Goal: Information Seeking & Learning: Learn about a topic

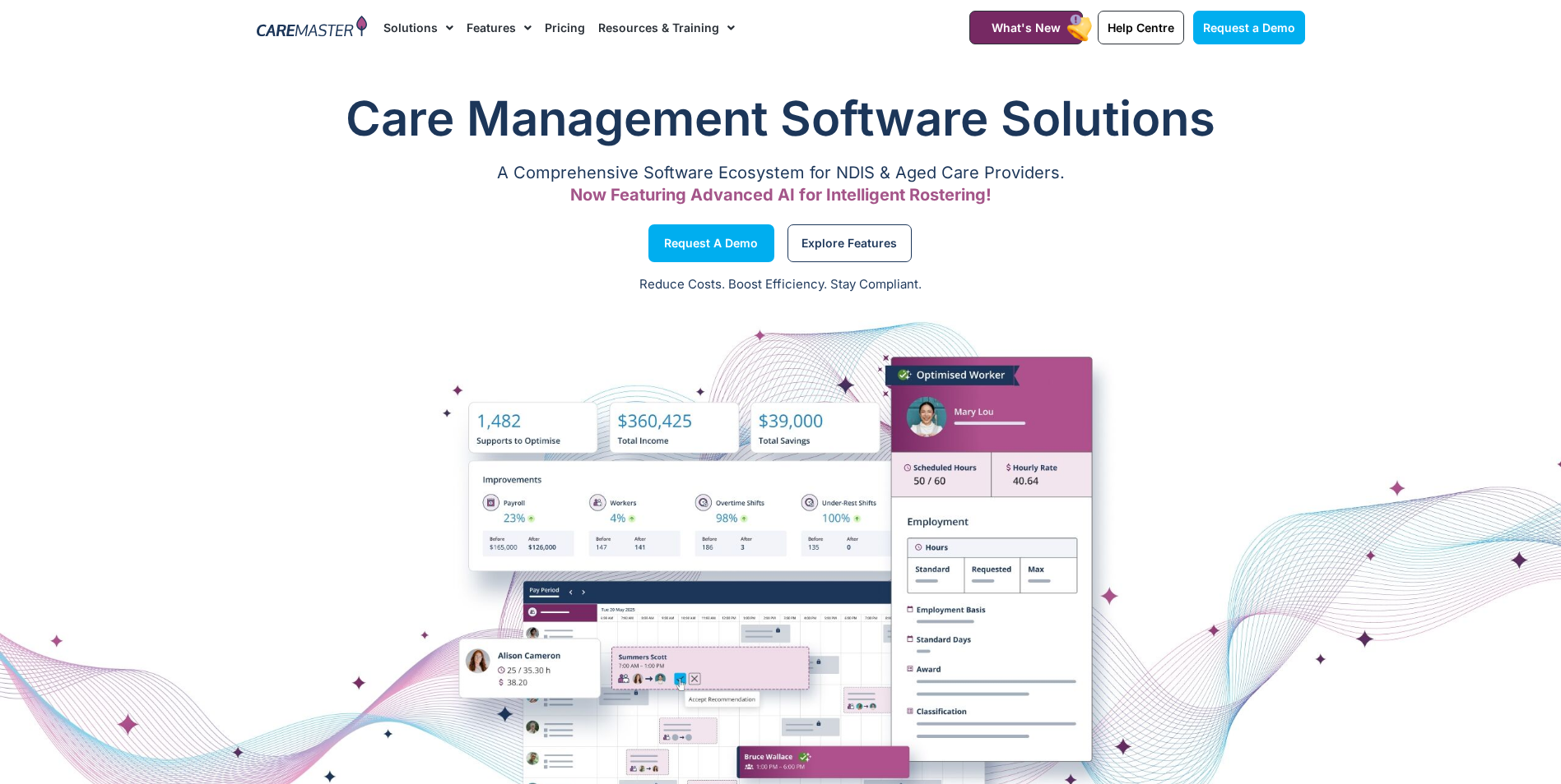
click at [553, 26] on link "Pricing" at bounding box center [564, 27] width 40 height 55
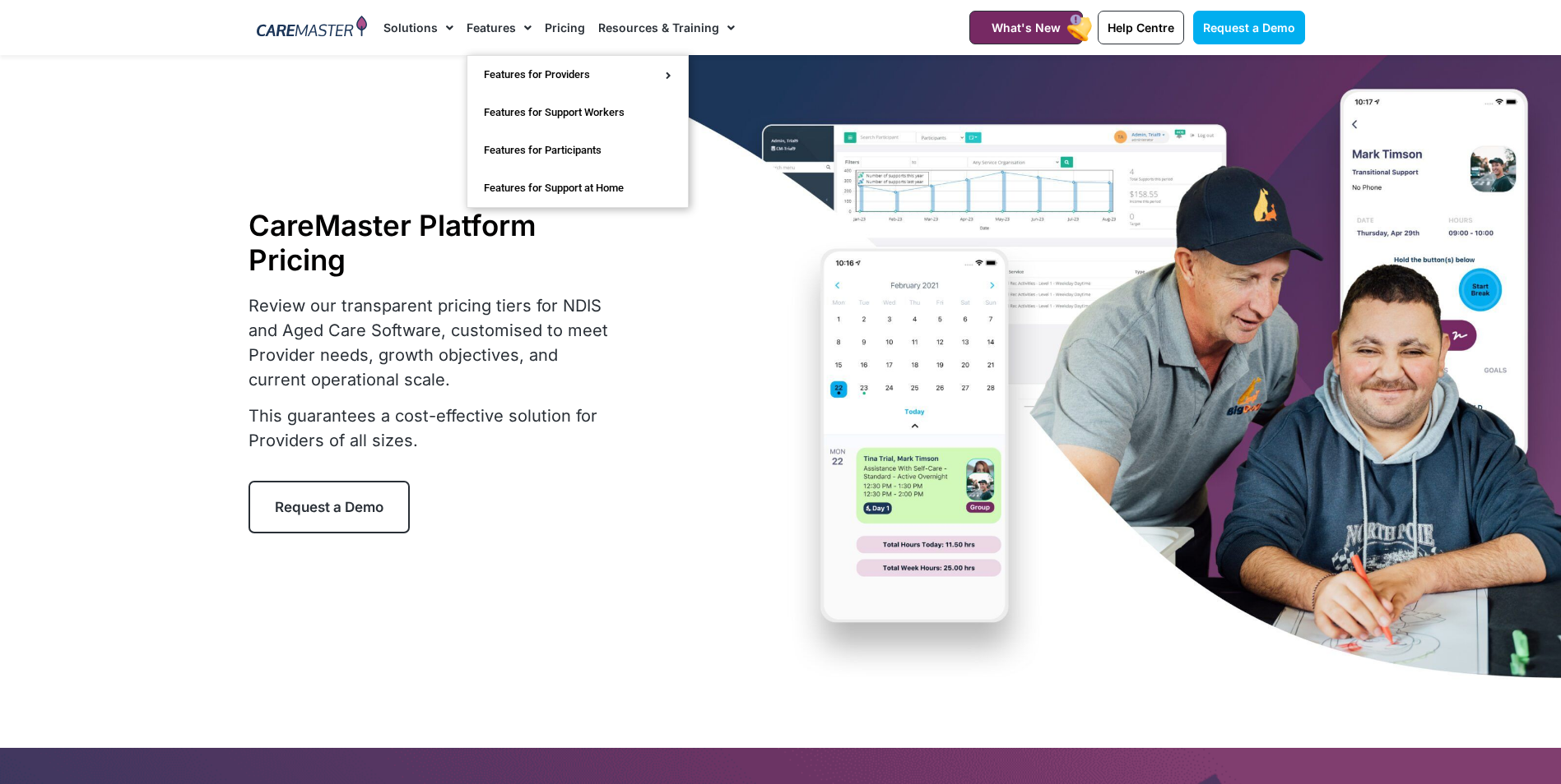
click at [467, 28] on link "Features" at bounding box center [498, 27] width 65 height 55
click at [497, 28] on link "Features" at bounding box center [498, 27] width 65 height 55
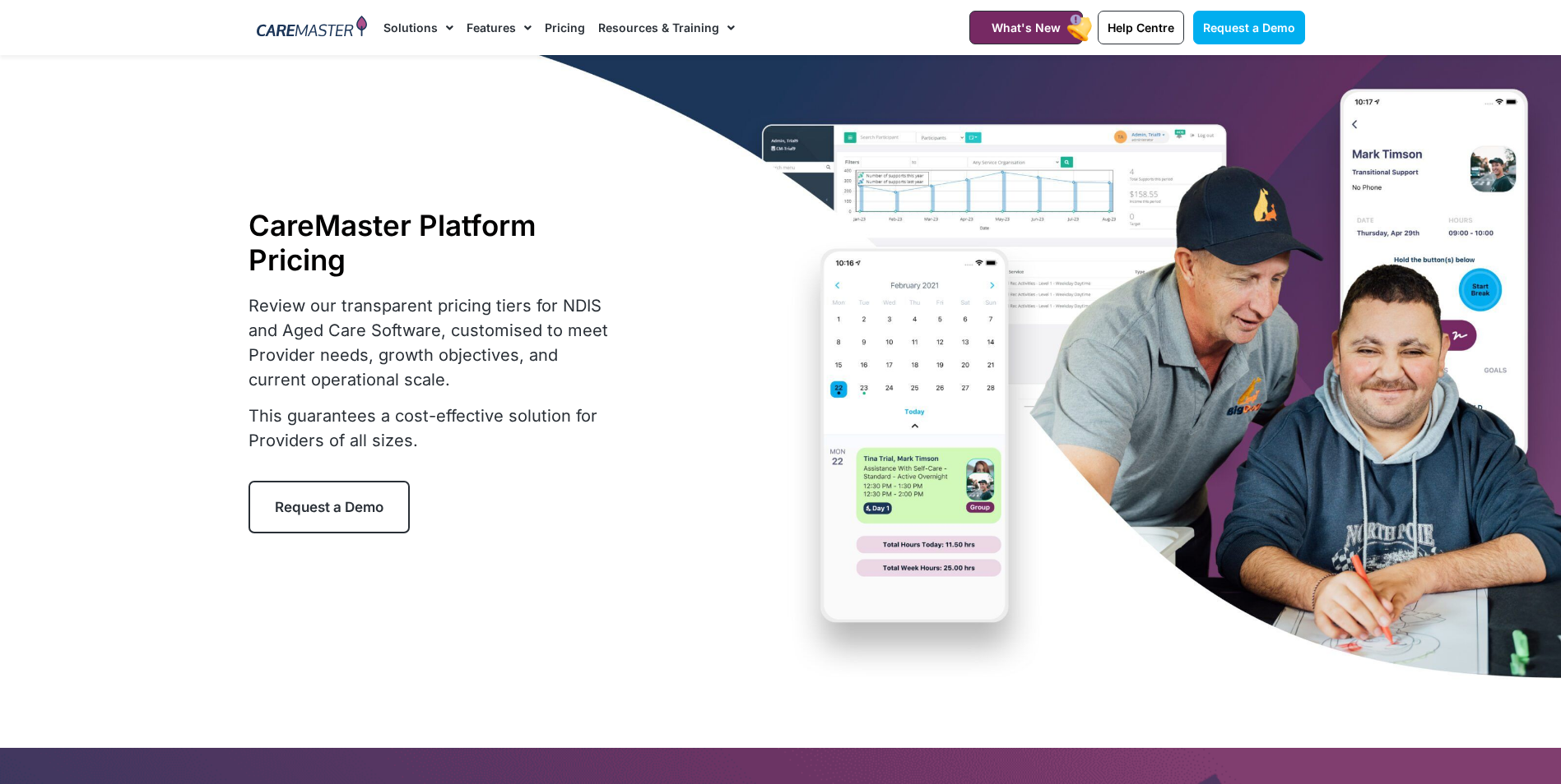
click at [497, 28] on link "Features" at bounding box center [498, 27] width 65 height 55
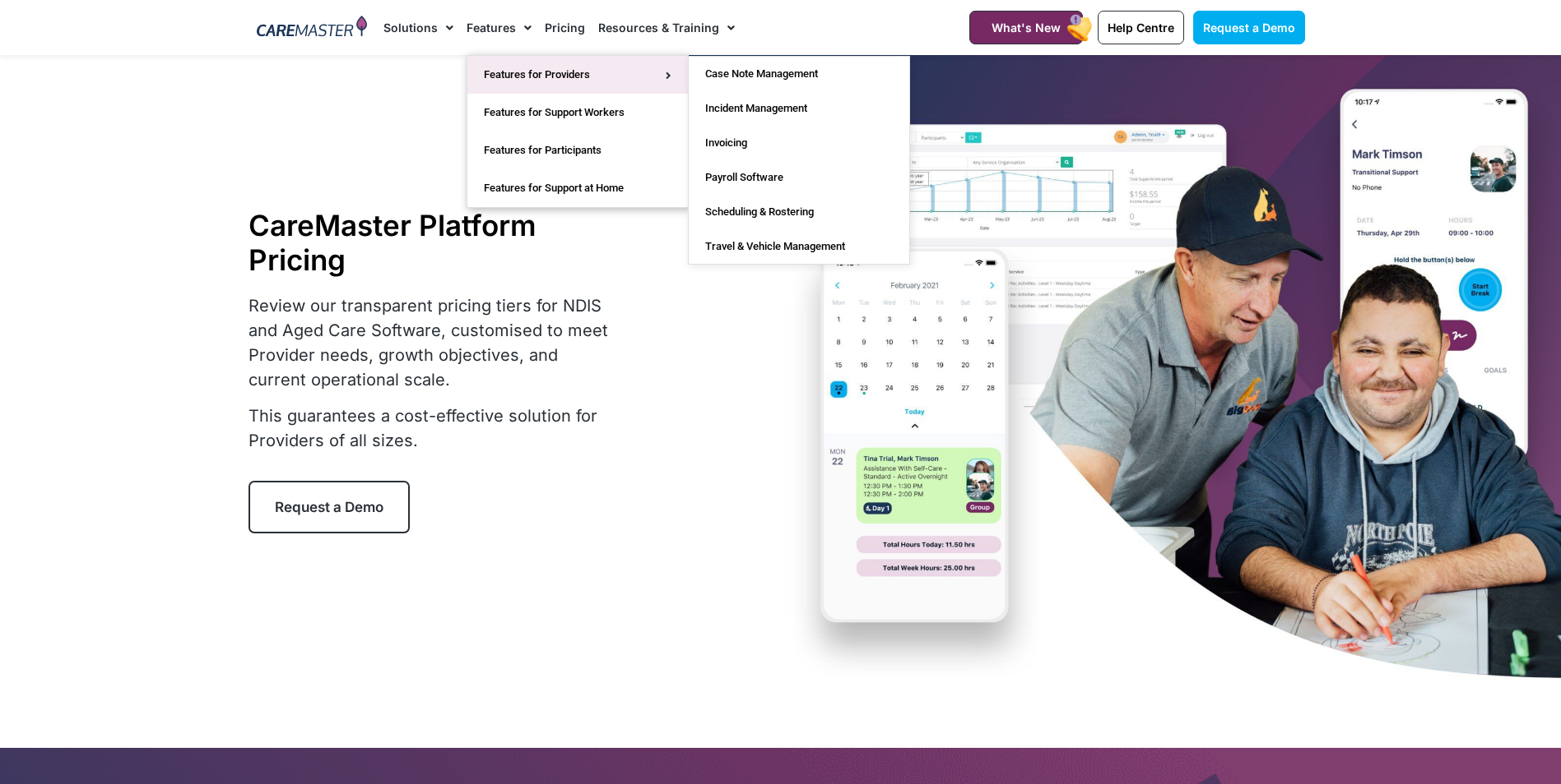
click at [514, 74] on link "Features for Providers" at bounding box center [577, 75] width 220 height 38
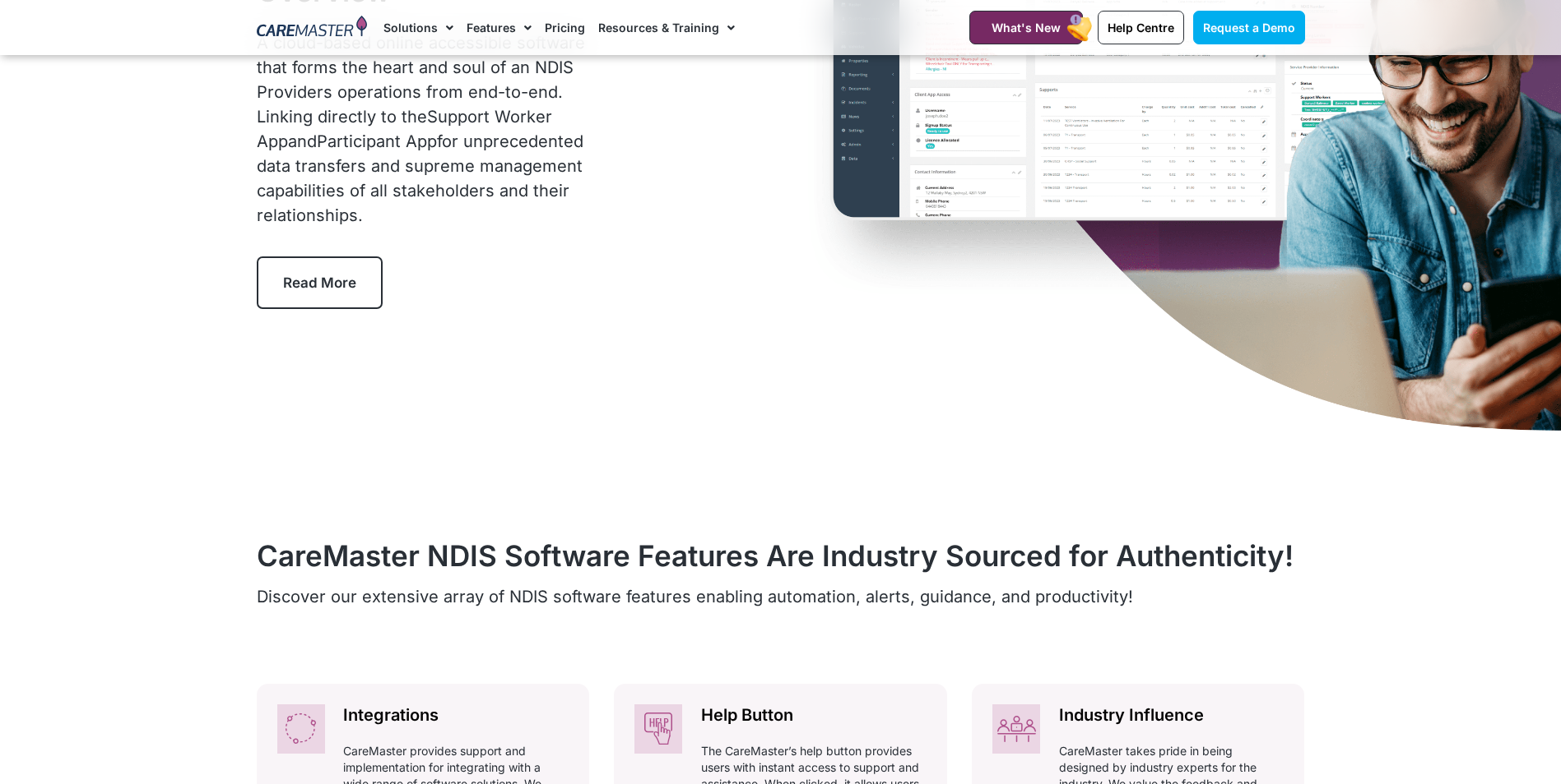
click at [298, 275] on span "Read More" at bounding box center [319, 283] width 73 height 17
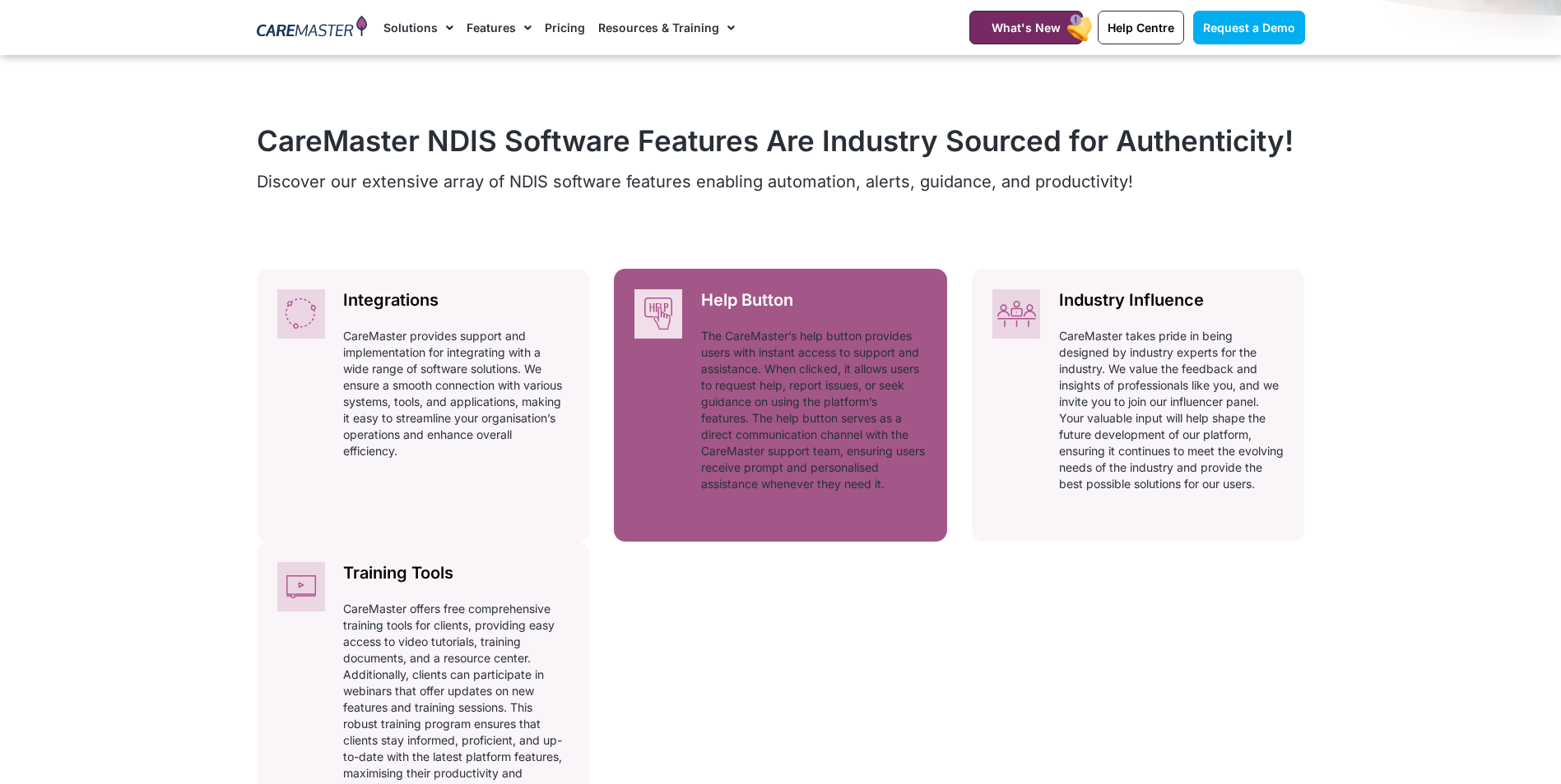
scroll to position [440, 0]
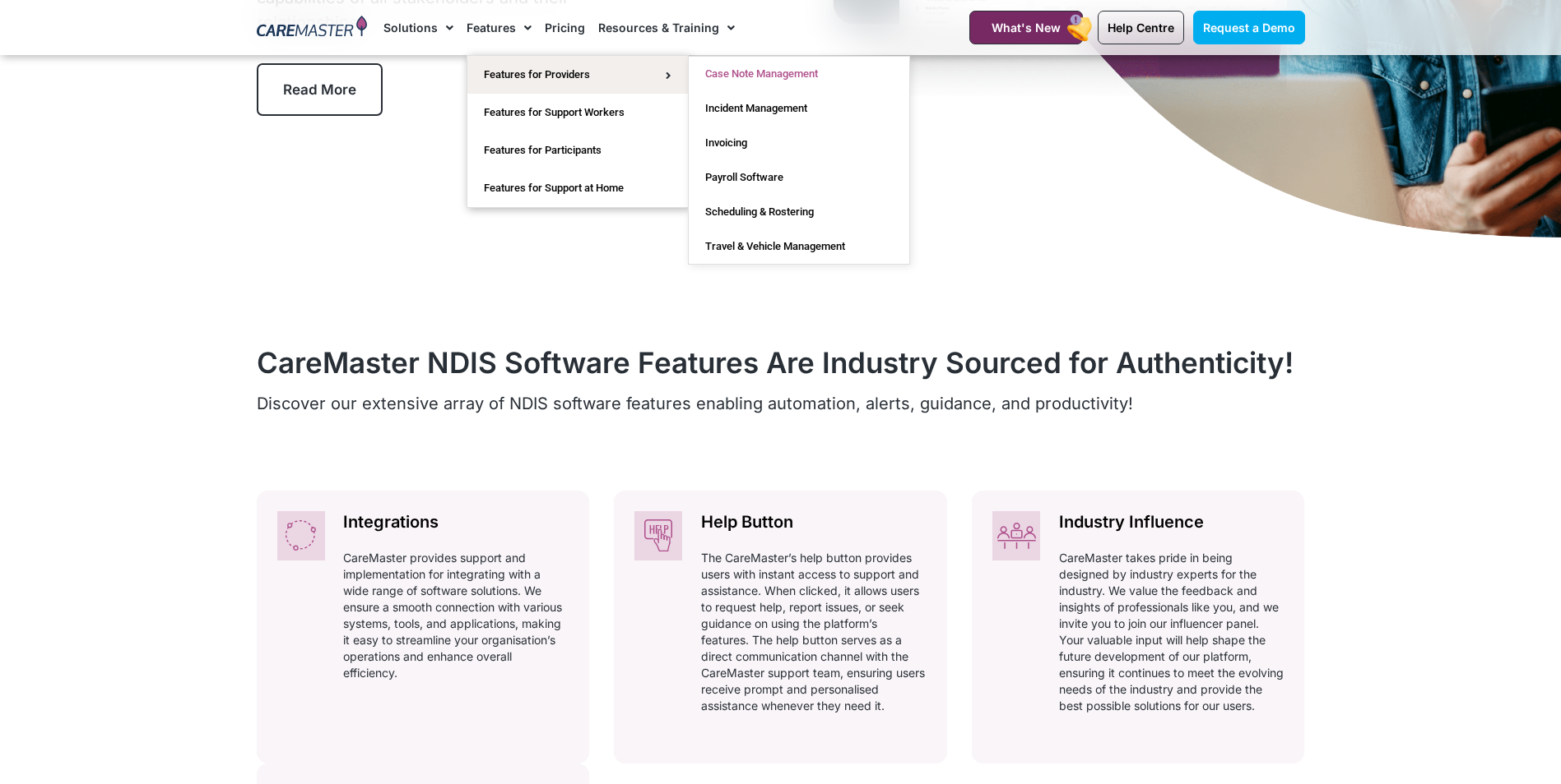
click at [710, 83] on link "Case Note Management" at bounding box center [798, 74] width 220 height 35
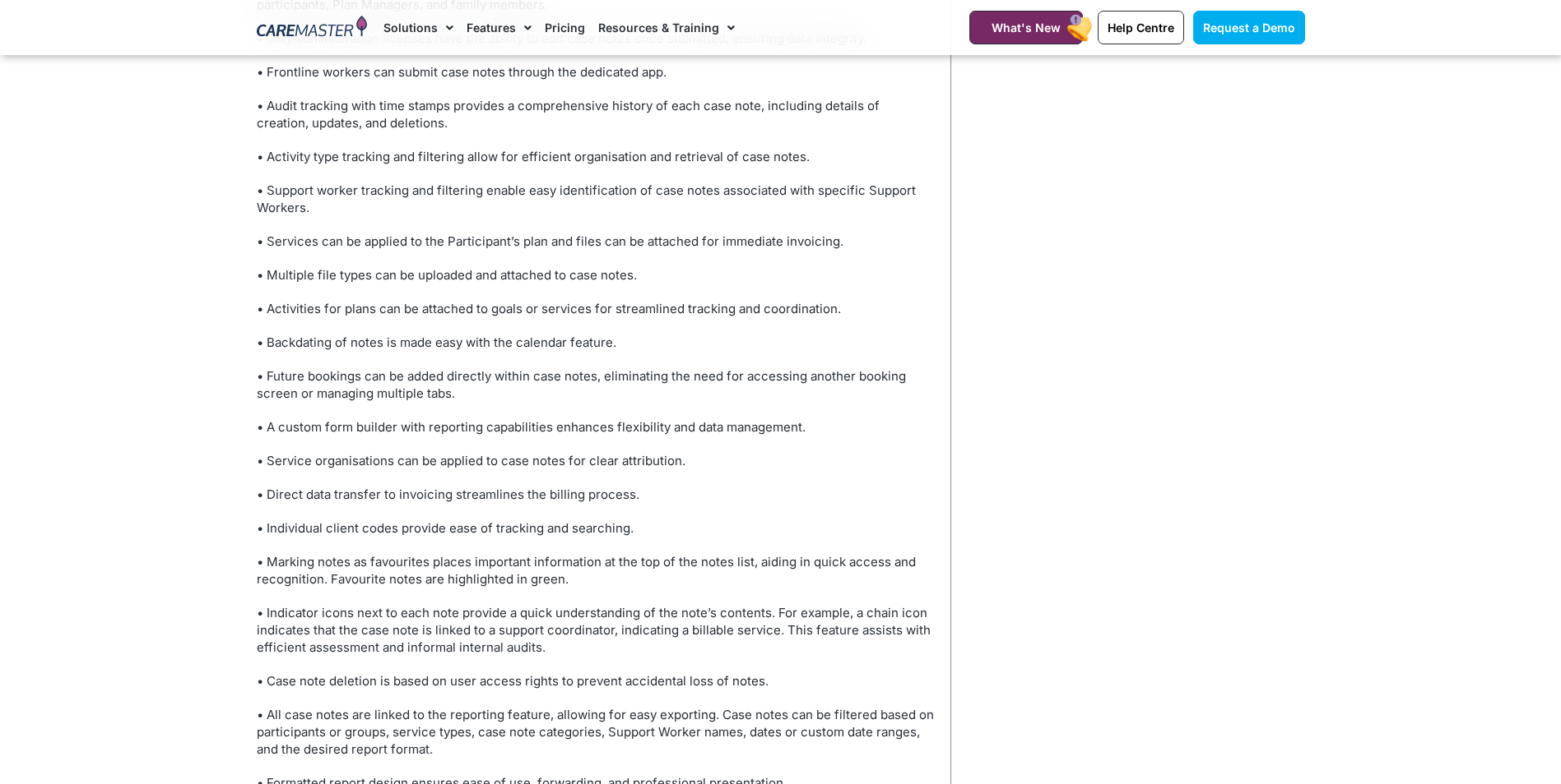
scroll to position [5920, 0]
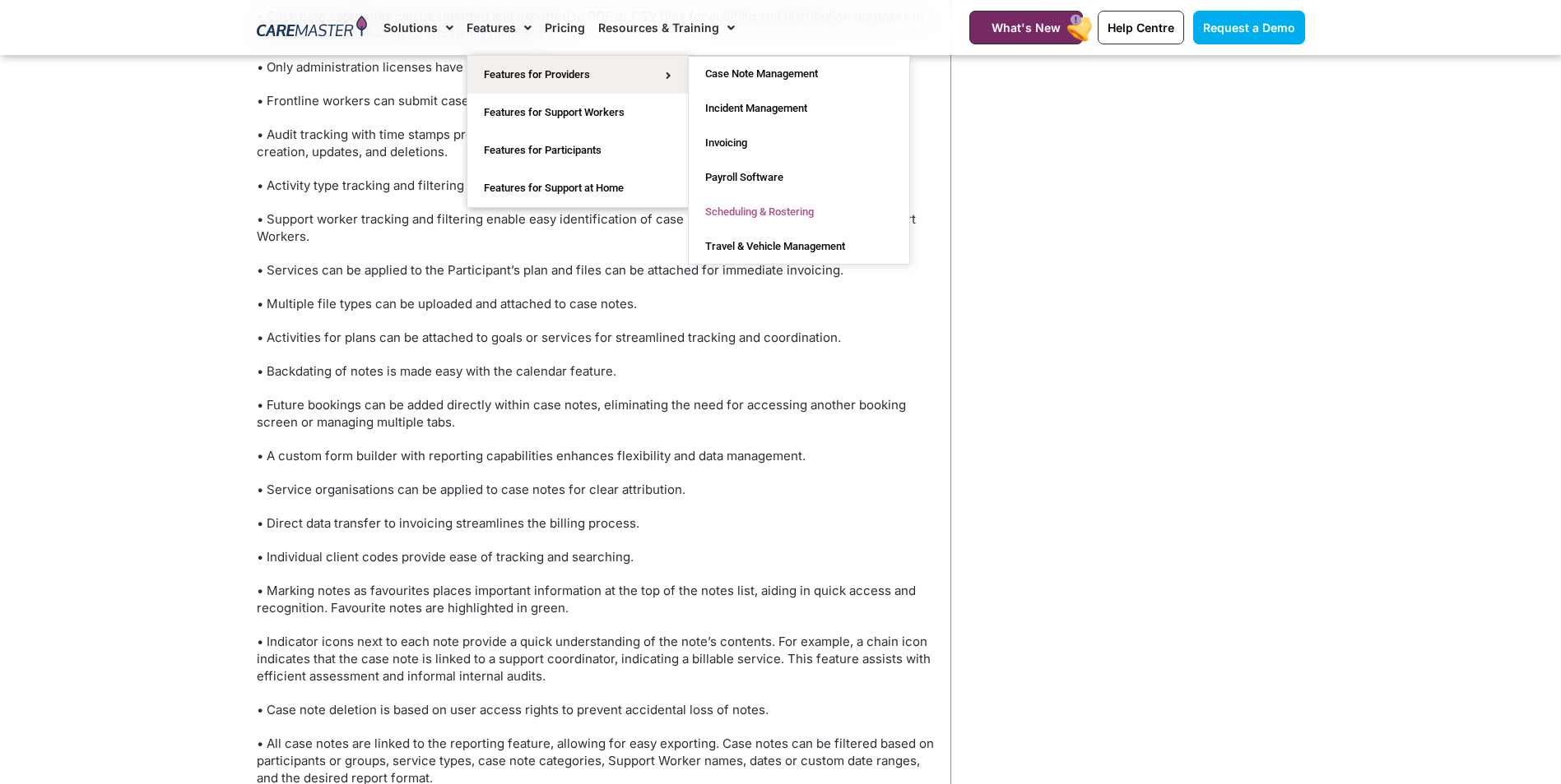
click at [771, 209] on link "Scheduling & Rostering" at bounding box center [798, 212] width 220 height 35
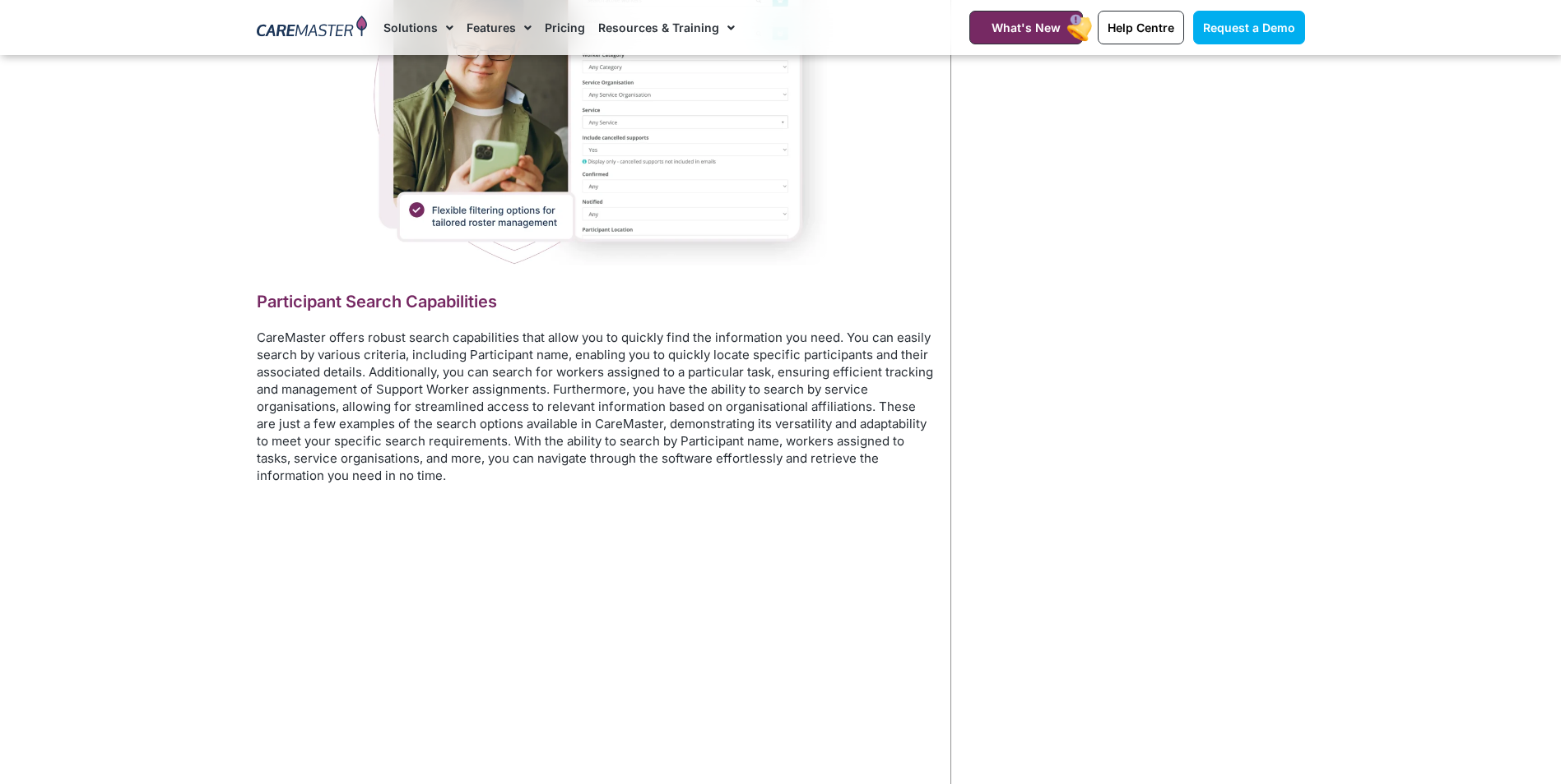
scroll to position [3454, 0]
